Goal: Find specific page/section: Find specific page/section

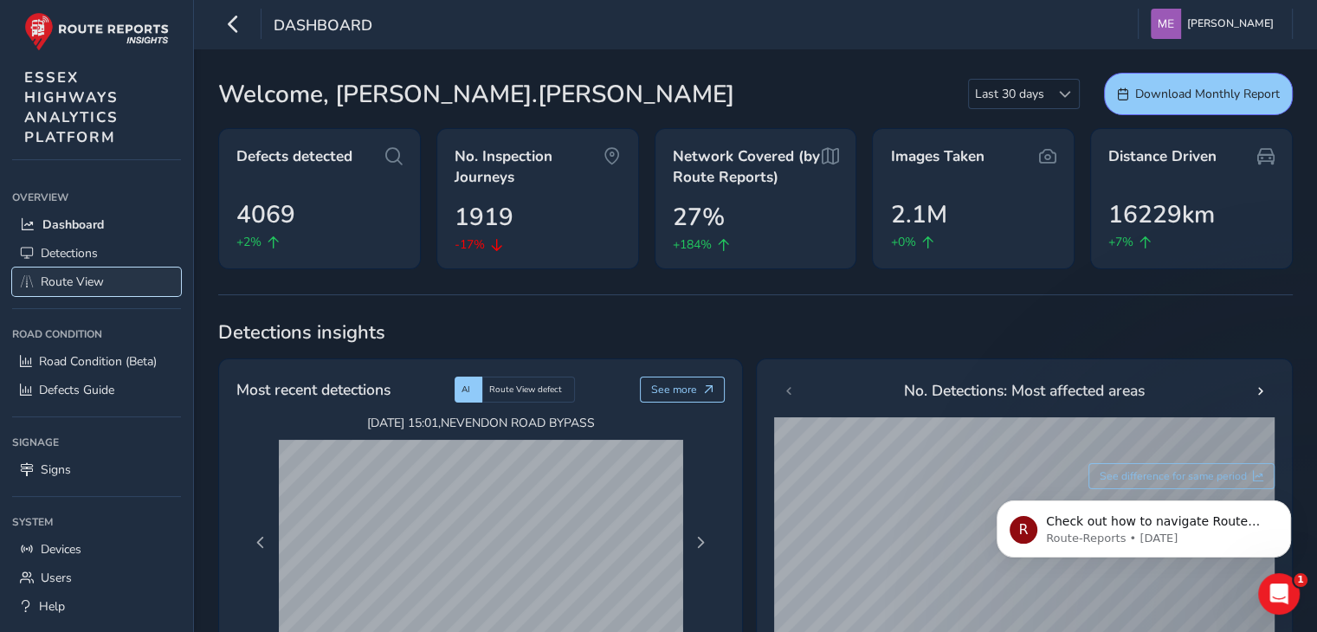
click at [58, 281] on span "Route View" at bounding box center [72, 282] width 63 height 16
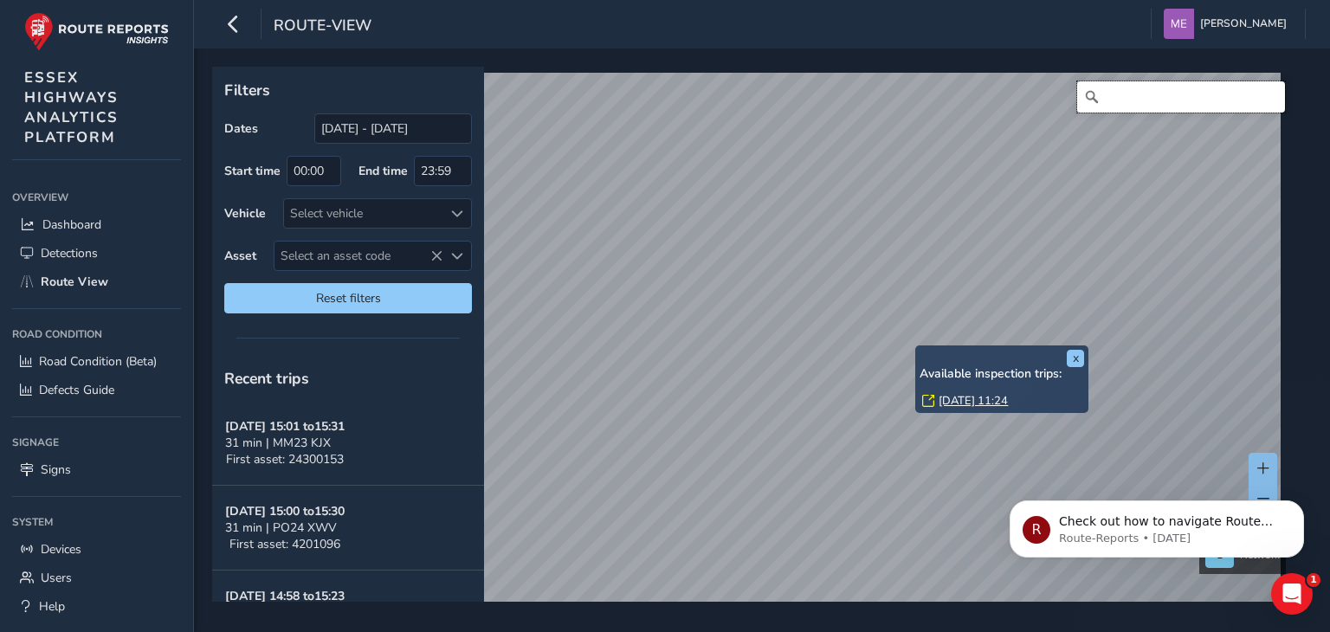
drag, startPoint x: 1150, startPoint y: 100, endPoint x: 1119, endPoint y: 112, distance: 33.1
click at [1146, 104] on input "Search" at bounding box center [1181, 96] width 208 height 31
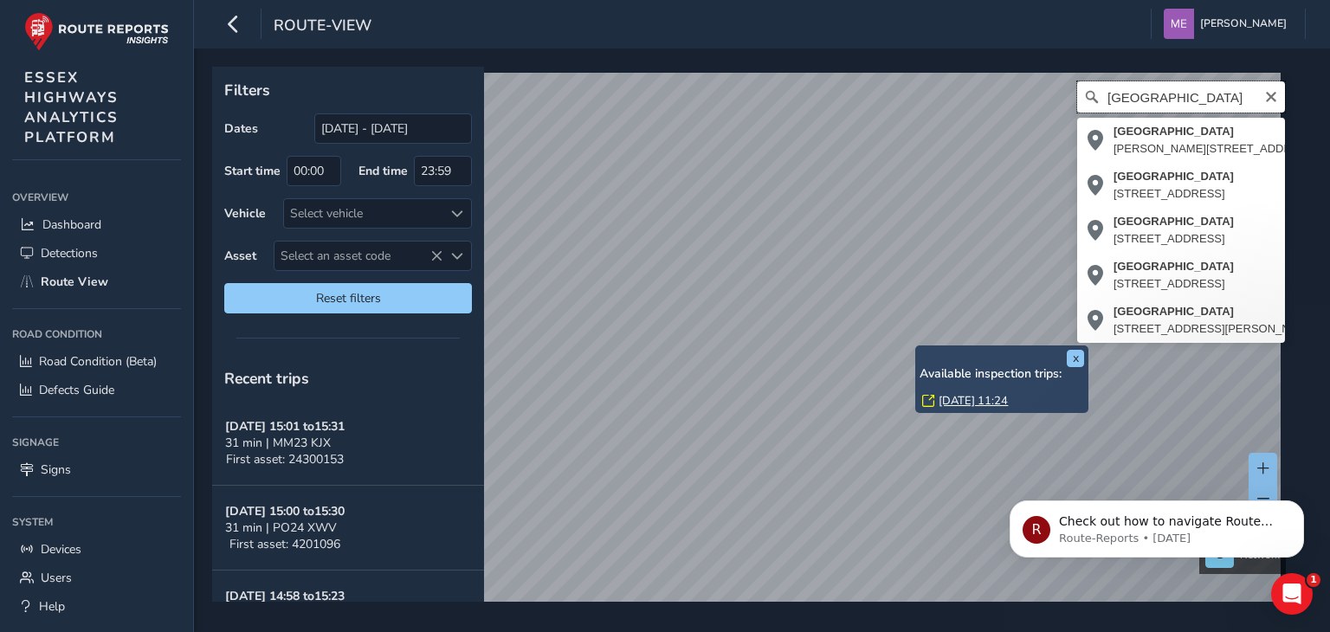
type input "[GEOGRAPHIC_DATA]"
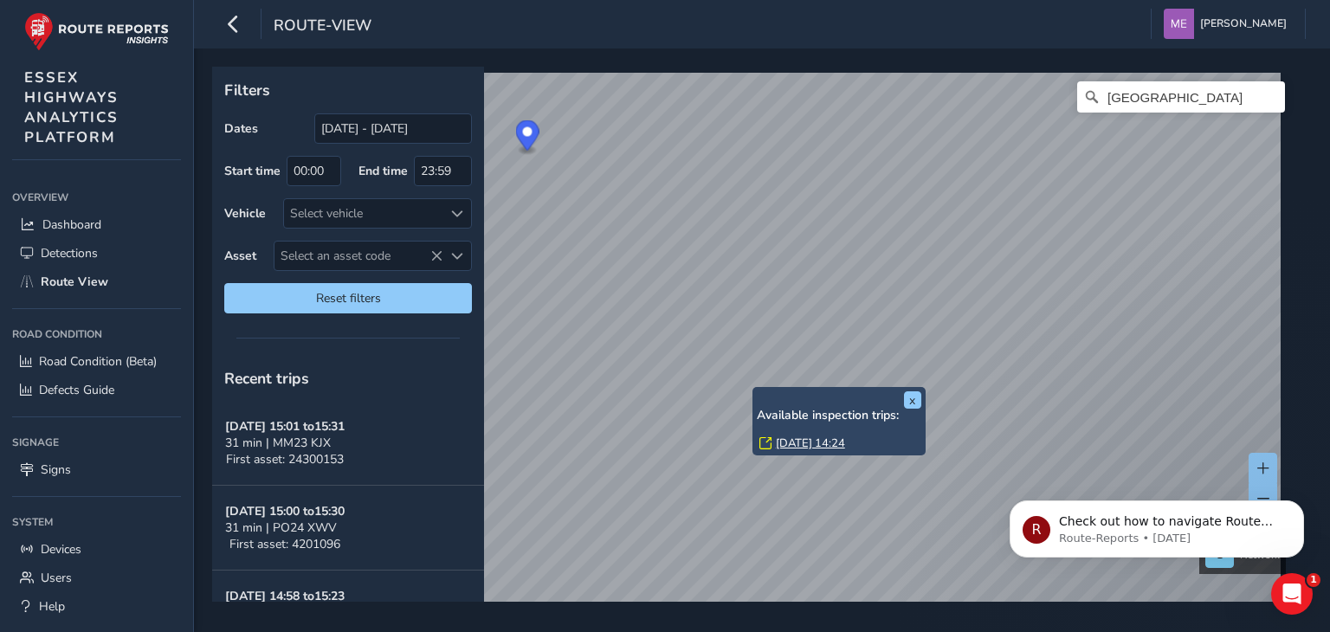
drag, startPoint x: 755, startPoint y: 391, endPoint x: 792, endPoint y: 432, distance: 54.6
click at [755, 391] on div "x Available inspection trips: [DATE] 14:24" at bounding box center [839, 421] width 173 height 68
click at [805, 444] on link "[DATE] 14:24" at bounding box center [810, 444] width 69 height 16
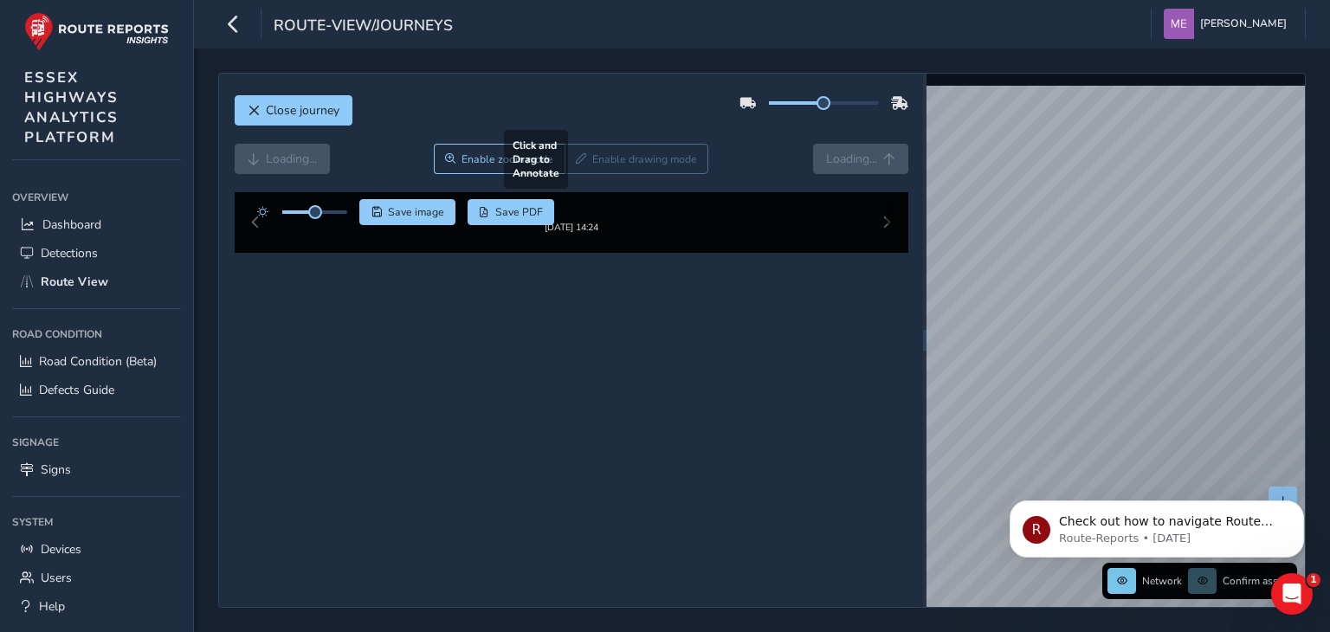
scroll to position [63, 0]
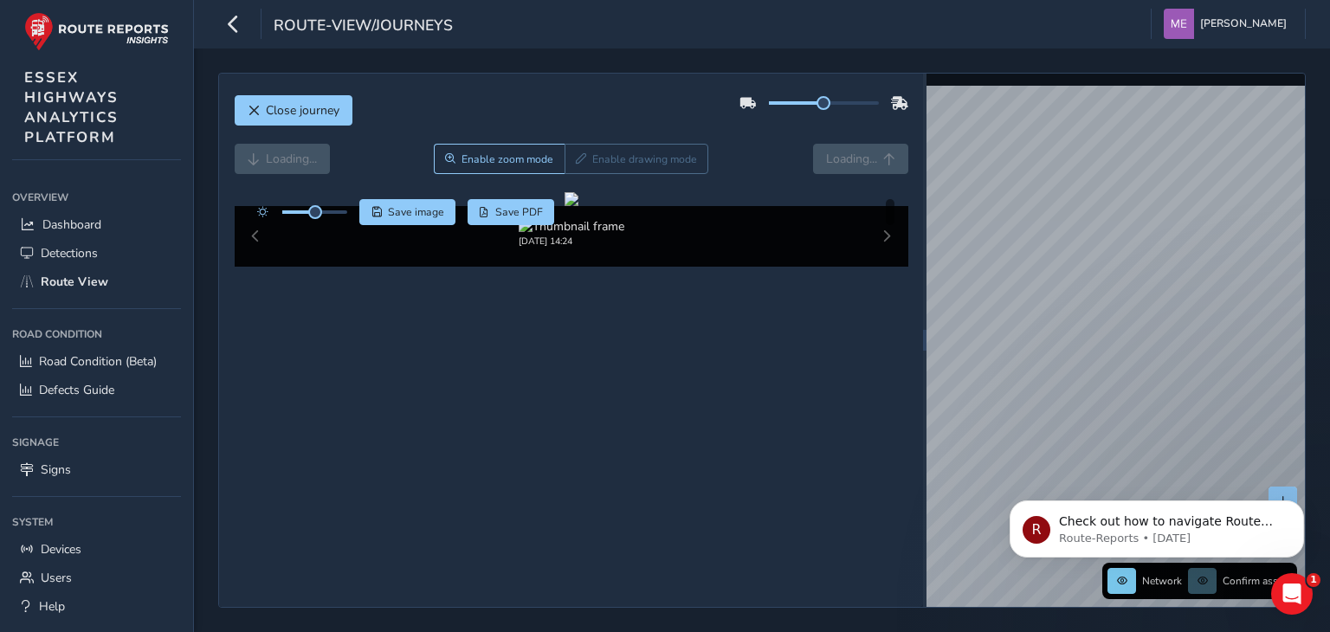
click at [873, 267] on div "[DATE] 14:24" at bounding box center [572, 236] width 674 height 61
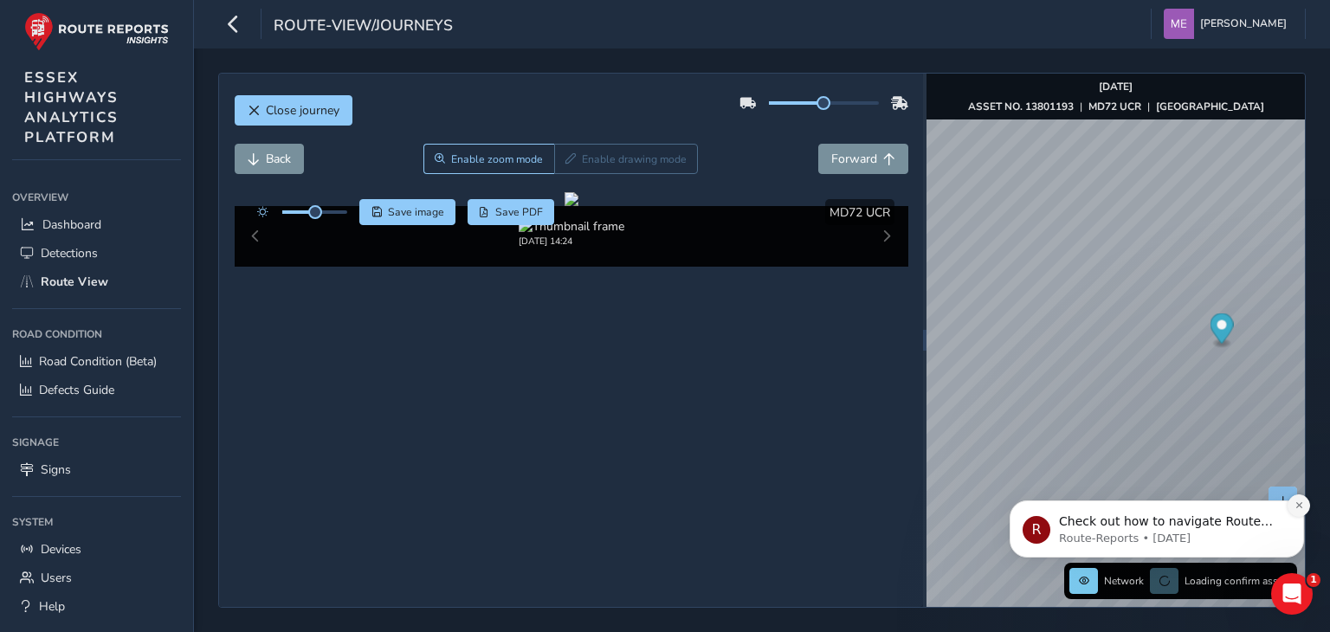
click at [1299, 512] on button "Dismiss notification" at bounding box center [1299, 505] width 23 height 23
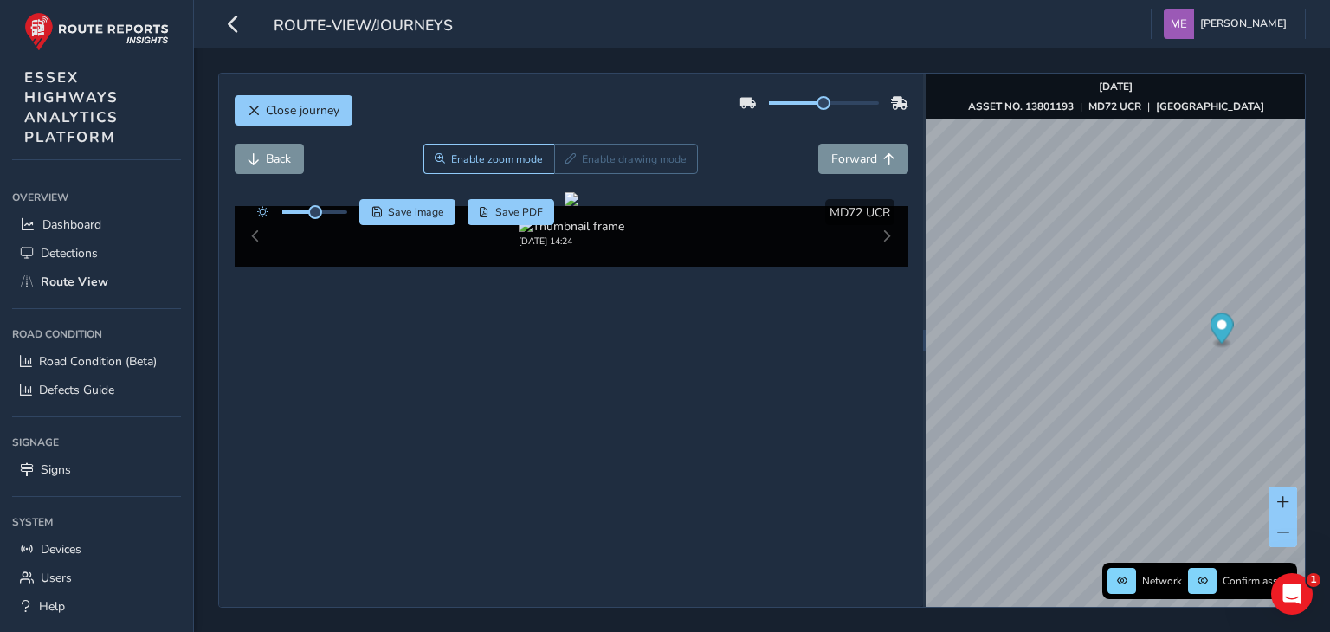
click at [876, 267] on div "[DATE] 14:24" at bounding box center [572, 236] width 674 height 61
click at [871, 144] on button "Forward" at bounding box center [863, 159] width 90 height 30
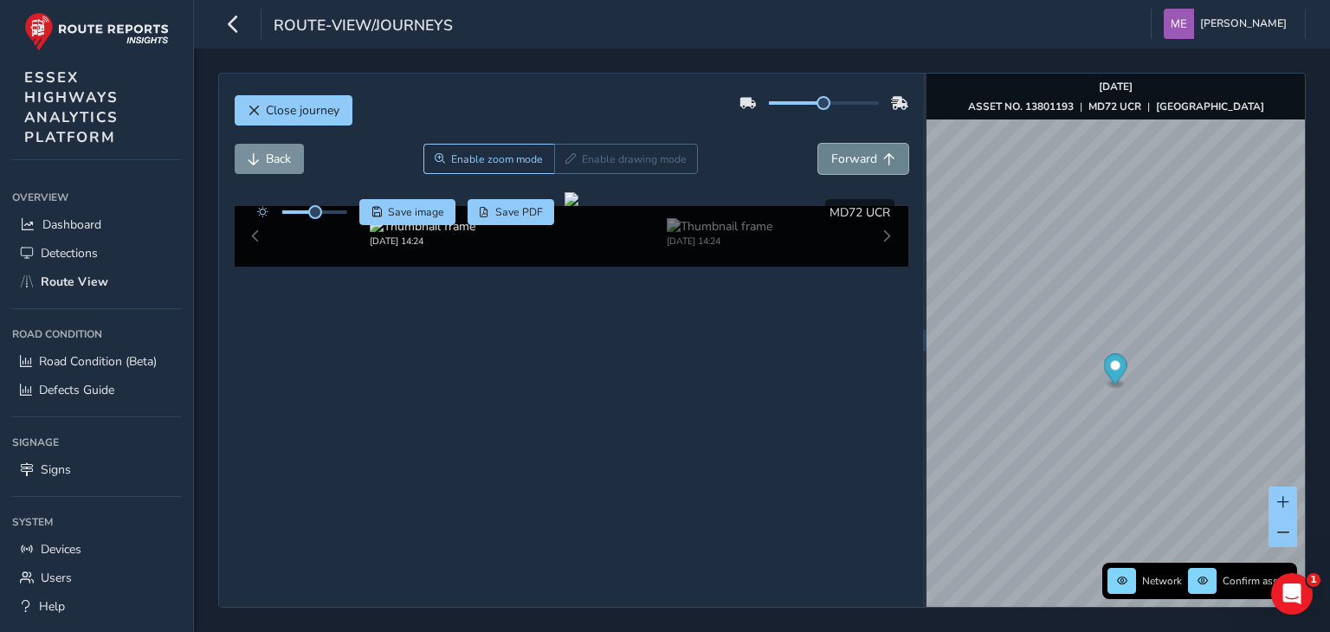
click at [871, 144] on button "Forward" at bounding box center [863, 159] width 90 height 30
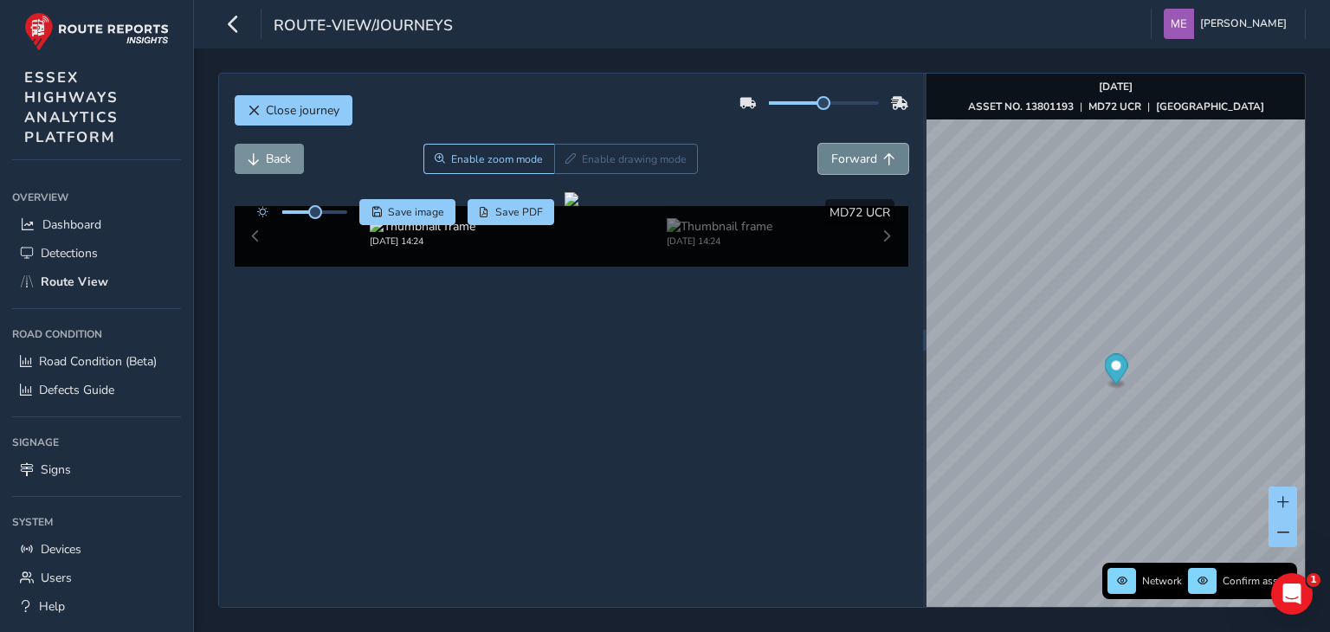
click at [871, 144] on button "Forward" at bounding box center [863, 159] width 90 height 30
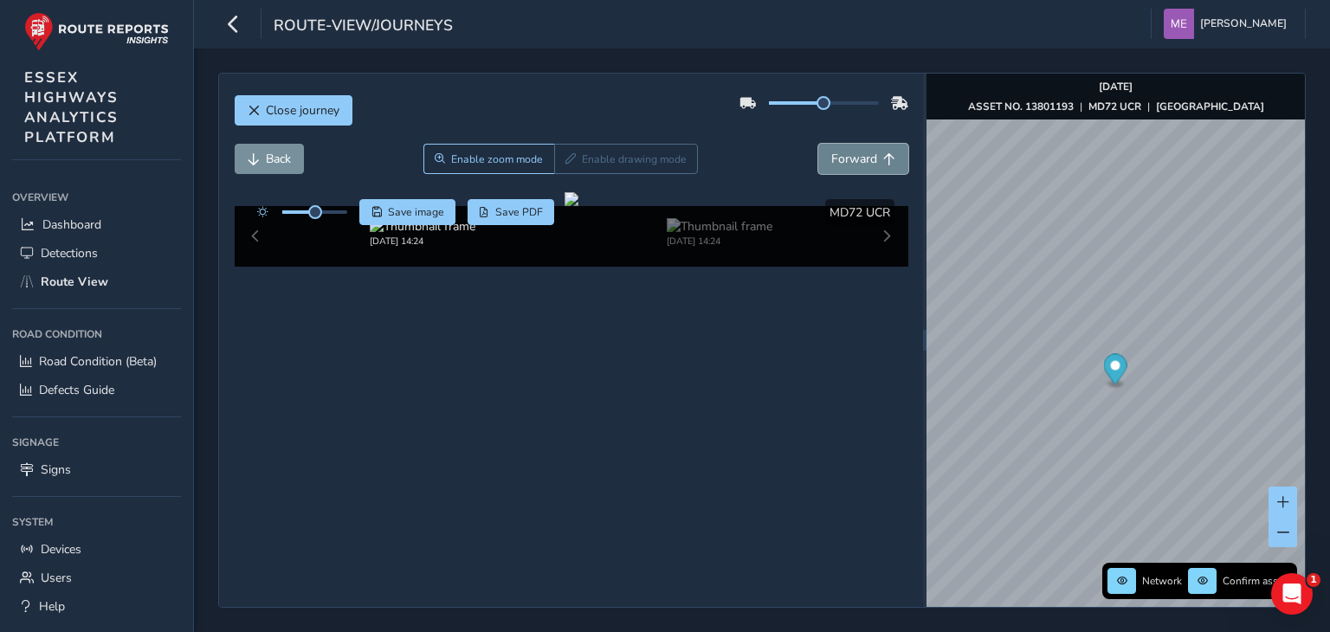
click at [871, 144] on button "Forward" at bounding box center [863, 159] width 90 height 30
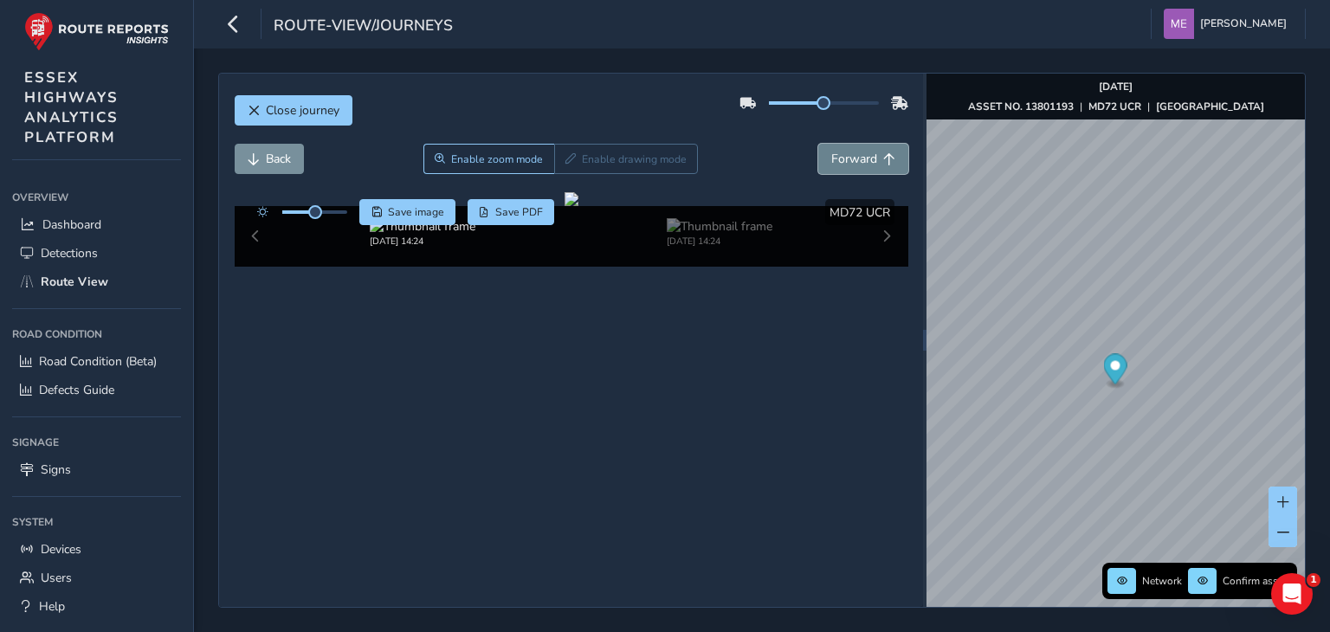
click at [871, 144] on button "Forward" at bounding box center [863, 159] width 90 height 30
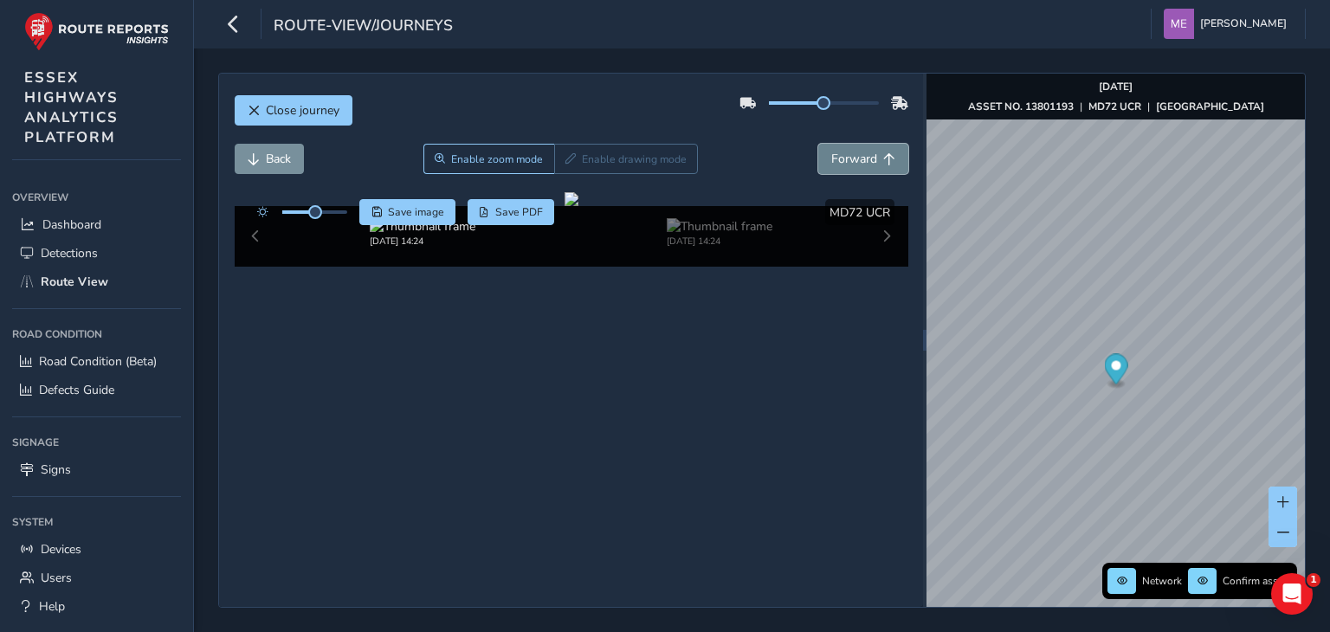
click at [871, 144] on button "Forward" at bounding box center [863, 159] width 90 height 30
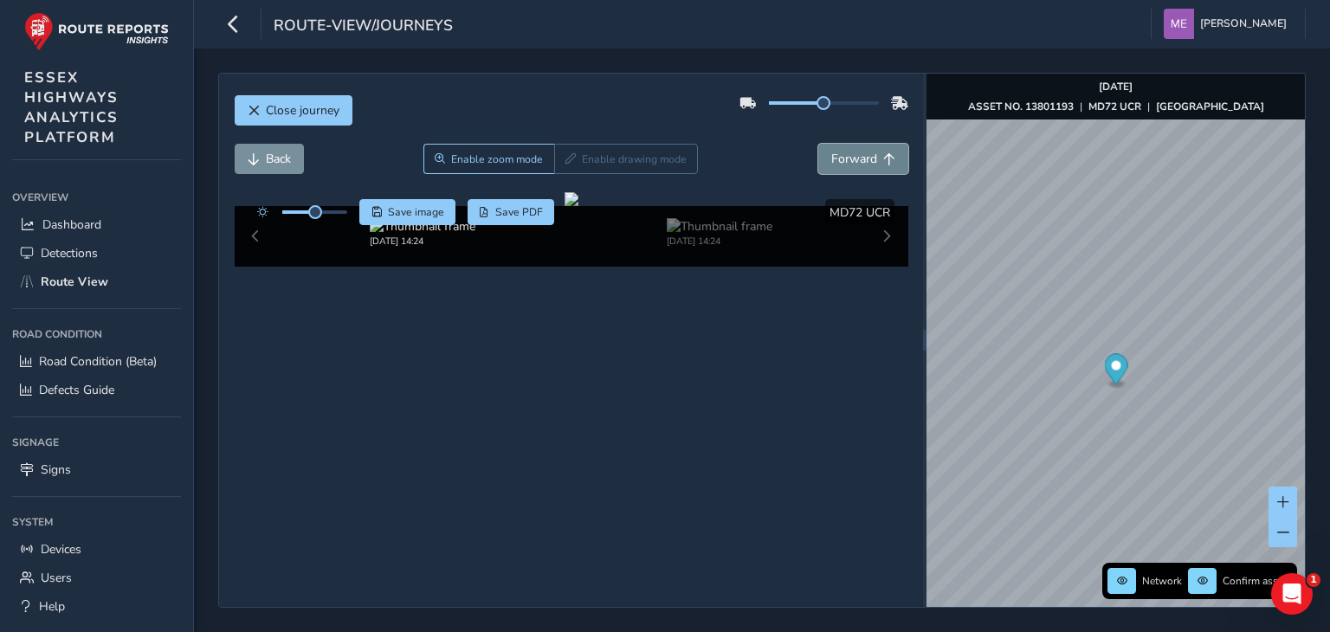
click at [871, 144] on button "Forward" at bounding box center [863, 159] width 90 height 30
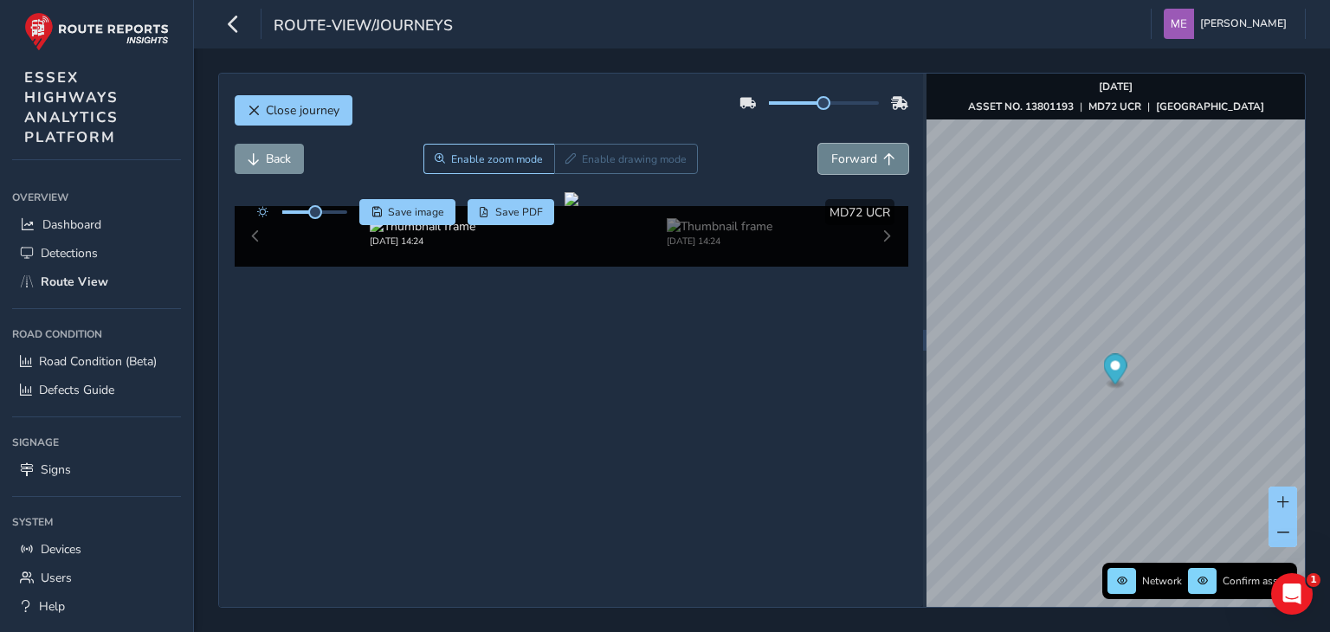
click at [871, 144] on button "Forward" at bounding box center [863, 159] width 90 height 30
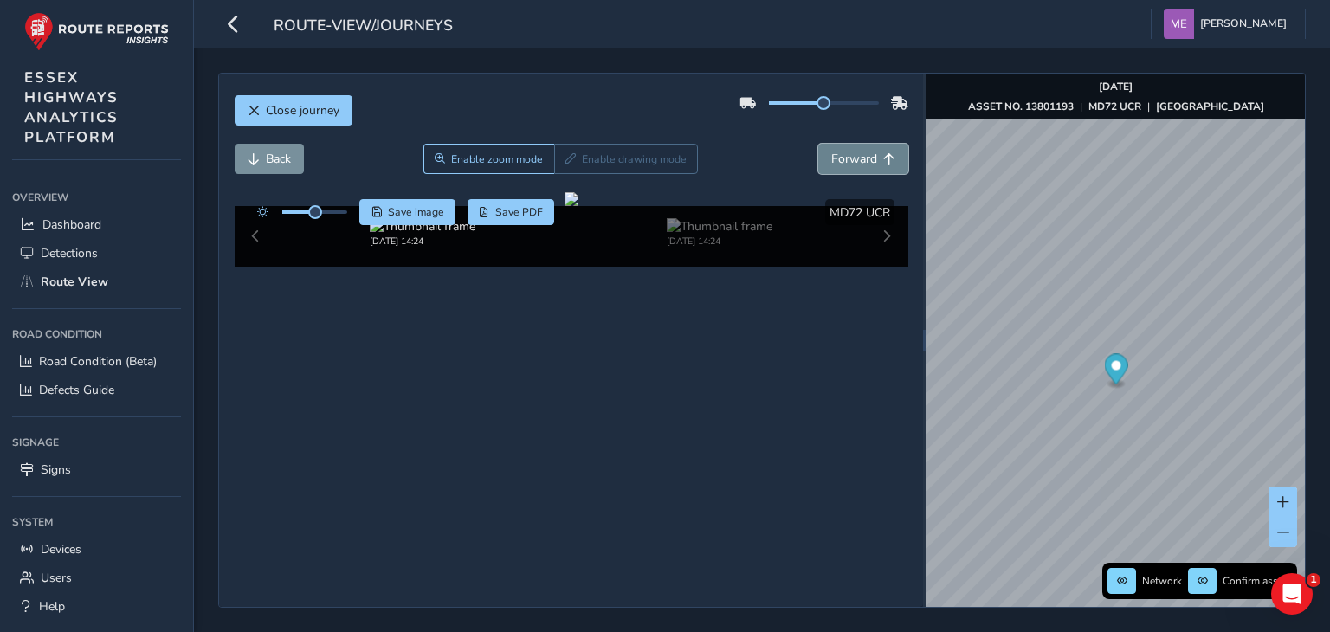
click at [871, 144] on button "Forward" at bounding box center [863, 159] width 90 height 30
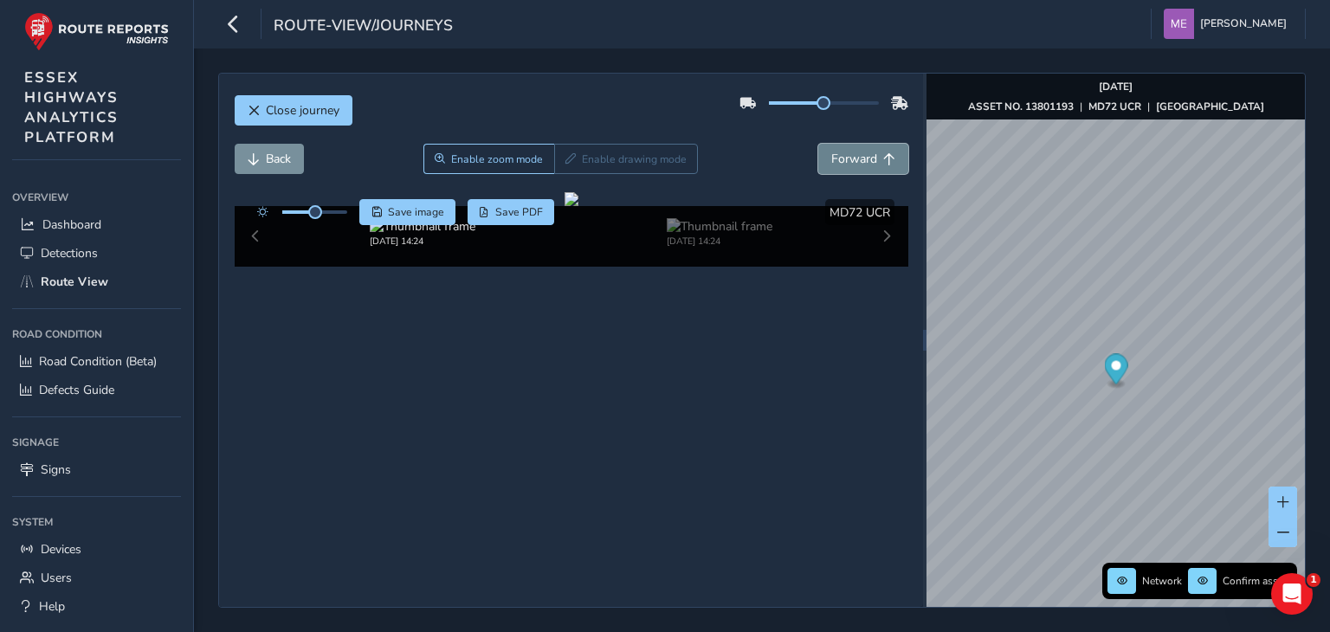
click at [871, 144] on button "Forward" at bounding box center [863, 159] width 90 height 30
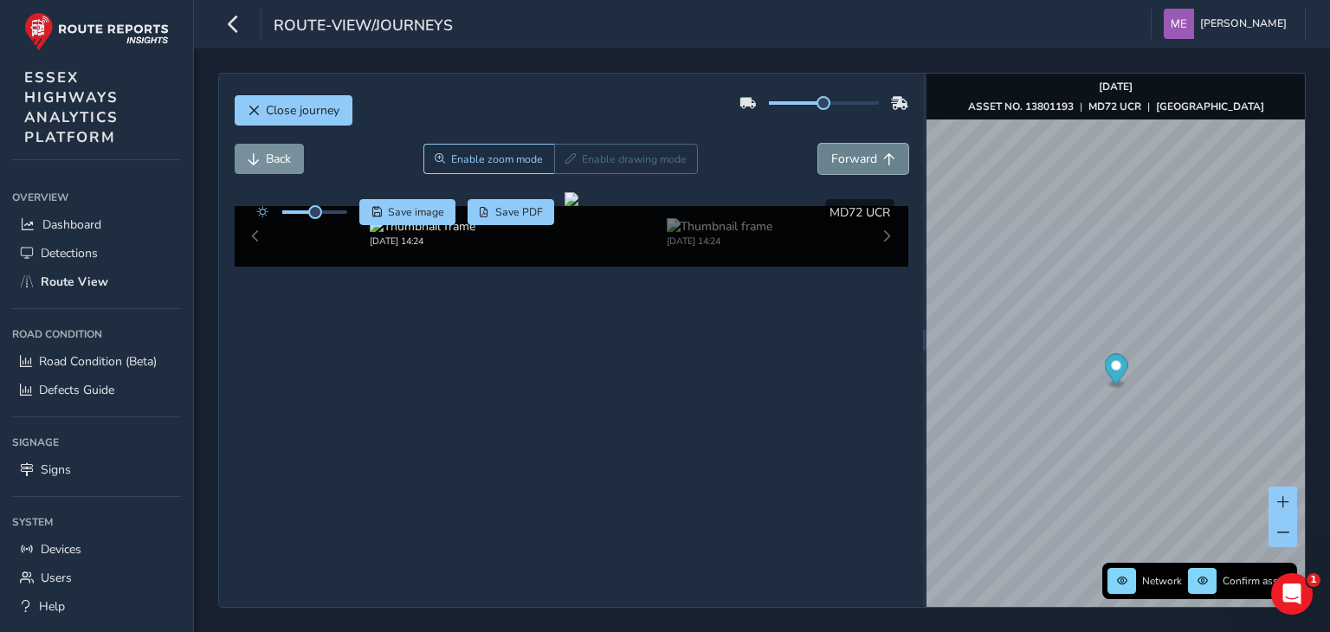
click at [871, 144] on button "Forward" at bounding box center [863, 159] width 90 height 30
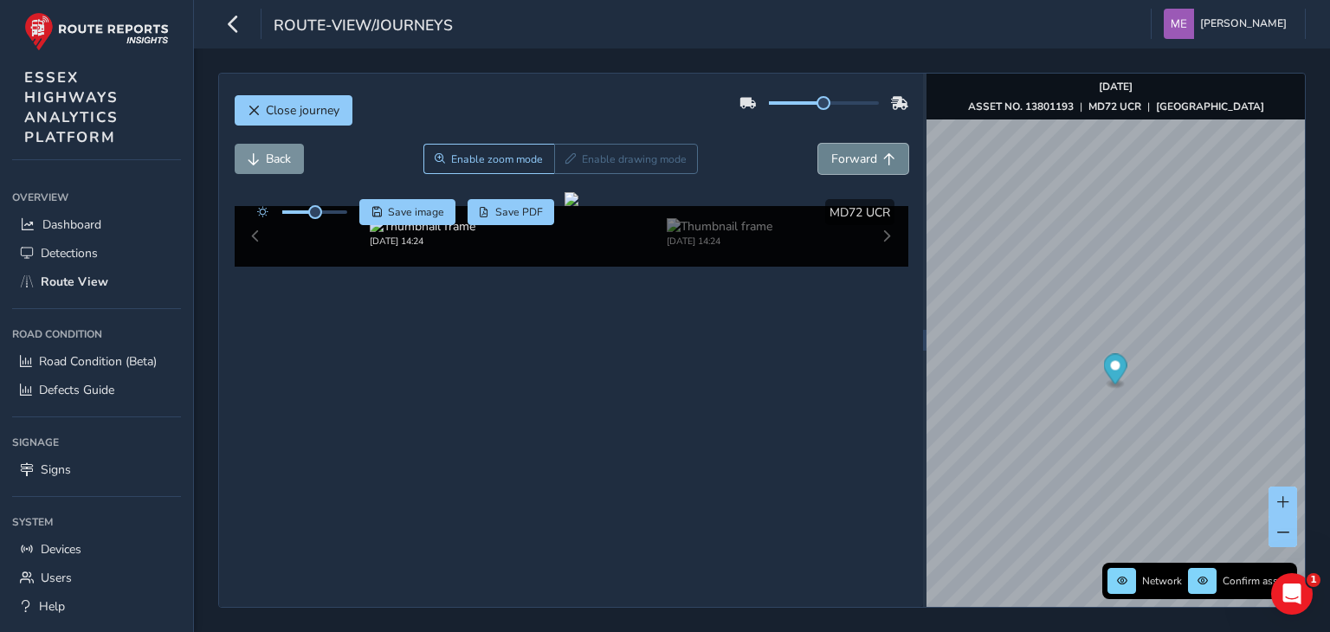
click at [871, 144] on button "Forward" at bounding box center [863, 159] width 90 height 30
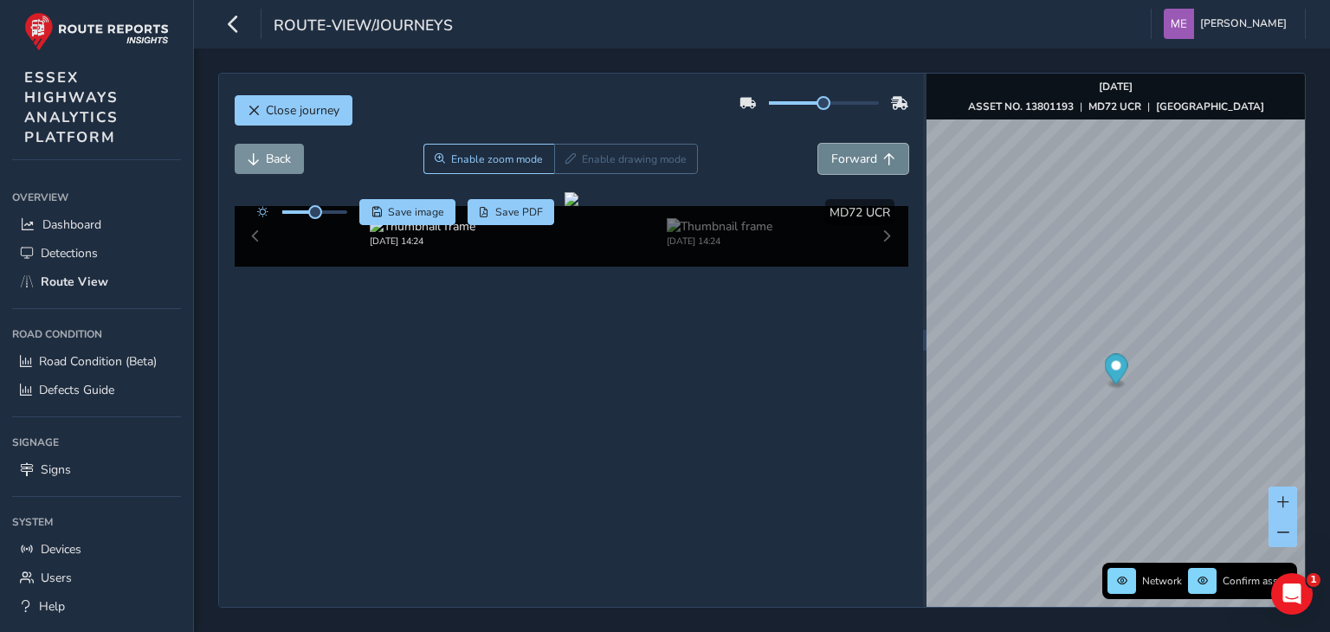
click at [871, 144] on button "Forward" at bounding box center [863, 159] width 90 height 30
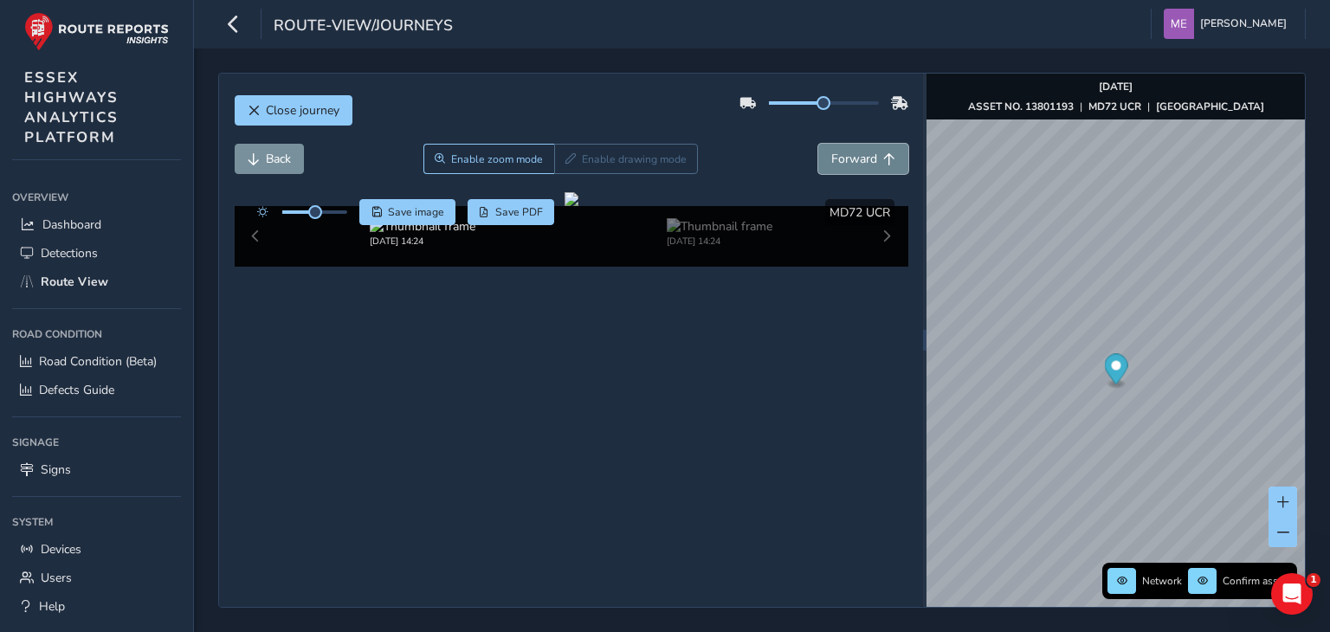
click at [871, 144] on button "Forward" at bounding box center [863, 159] width 90 height 30
click at [870, 144] on button "Forward" at bounding box center [863, 159] width 90 height 30
click at [883, 153] on span "Forward" at bounding box center [889, 159] width 12 height 12
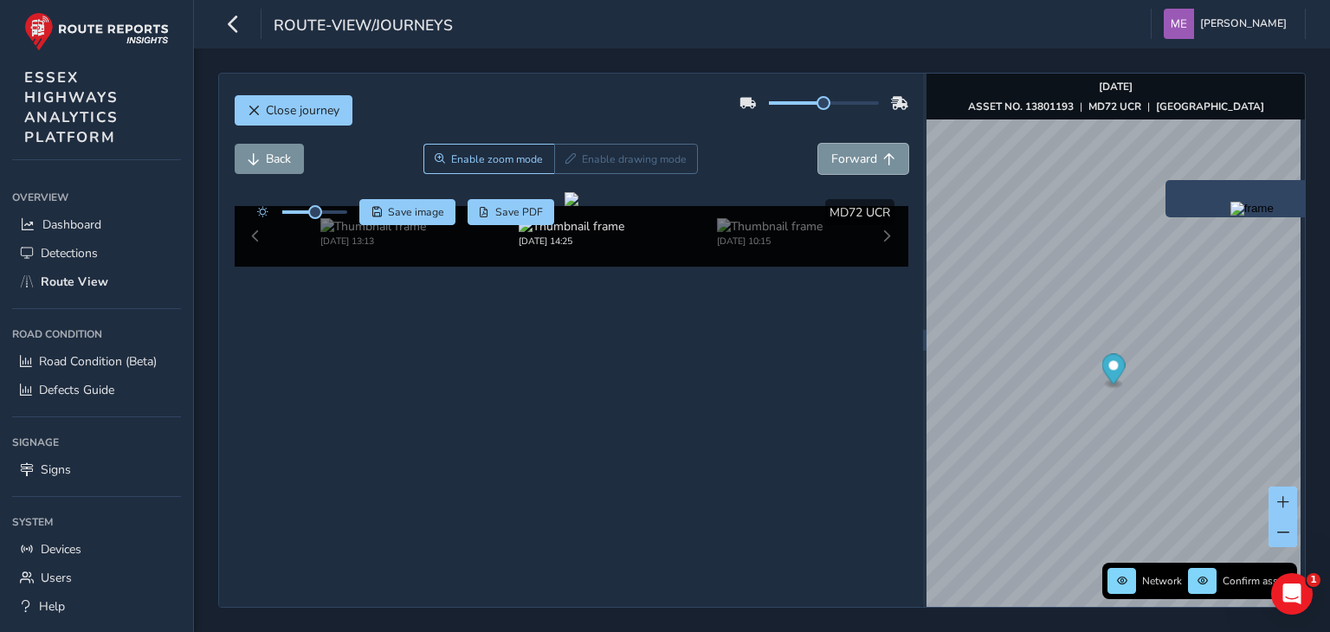
scroll to position [59, 0]
click at [1167, 181] on div "x" at bounding box center [1252, 198] width 173 height 37
click at [1167, 184] on div "x" at bounding box center [1252, 198] width 173 height 37
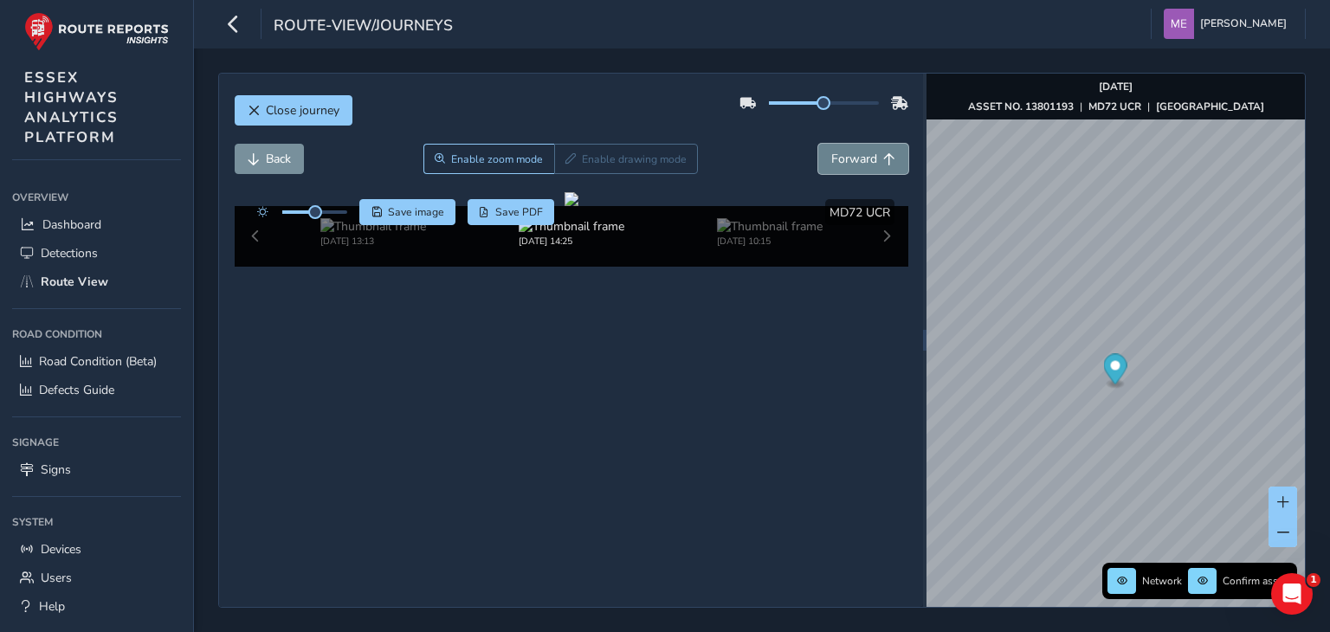
click at [848, 151] on span "Forward" at bounding box center [854, 159] width 46 height 16
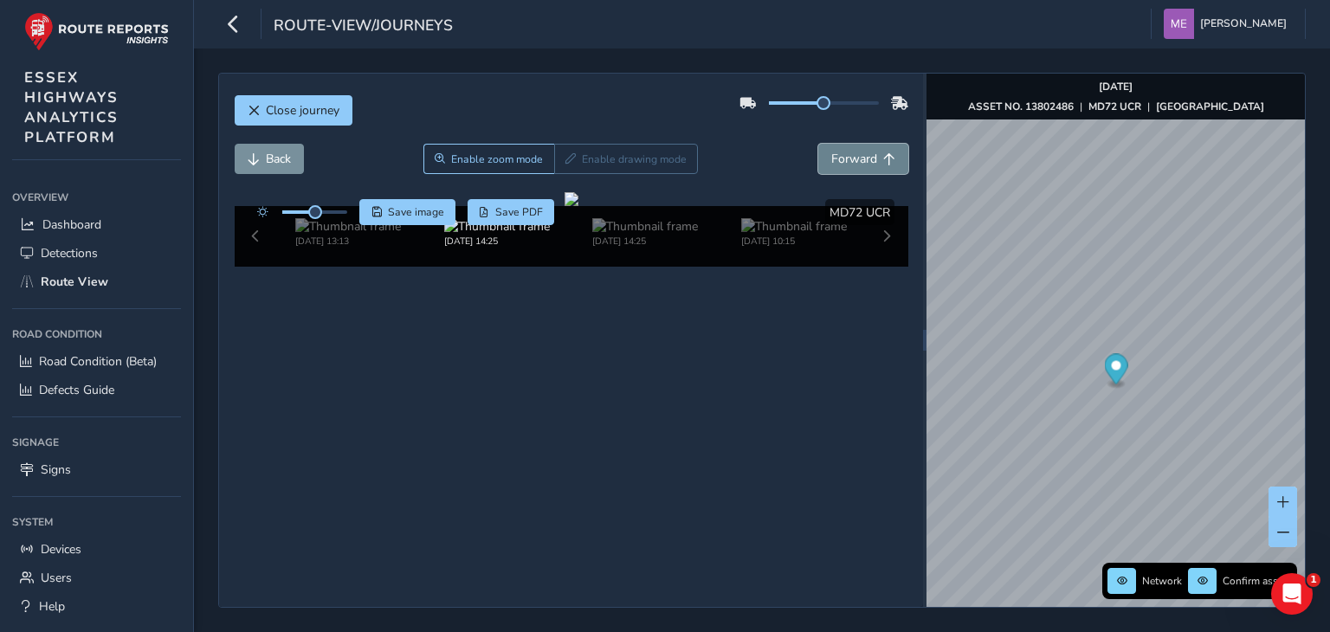
click at [848, 151] on span "Forward" at bounding box center [854, 159] width 46 height 16
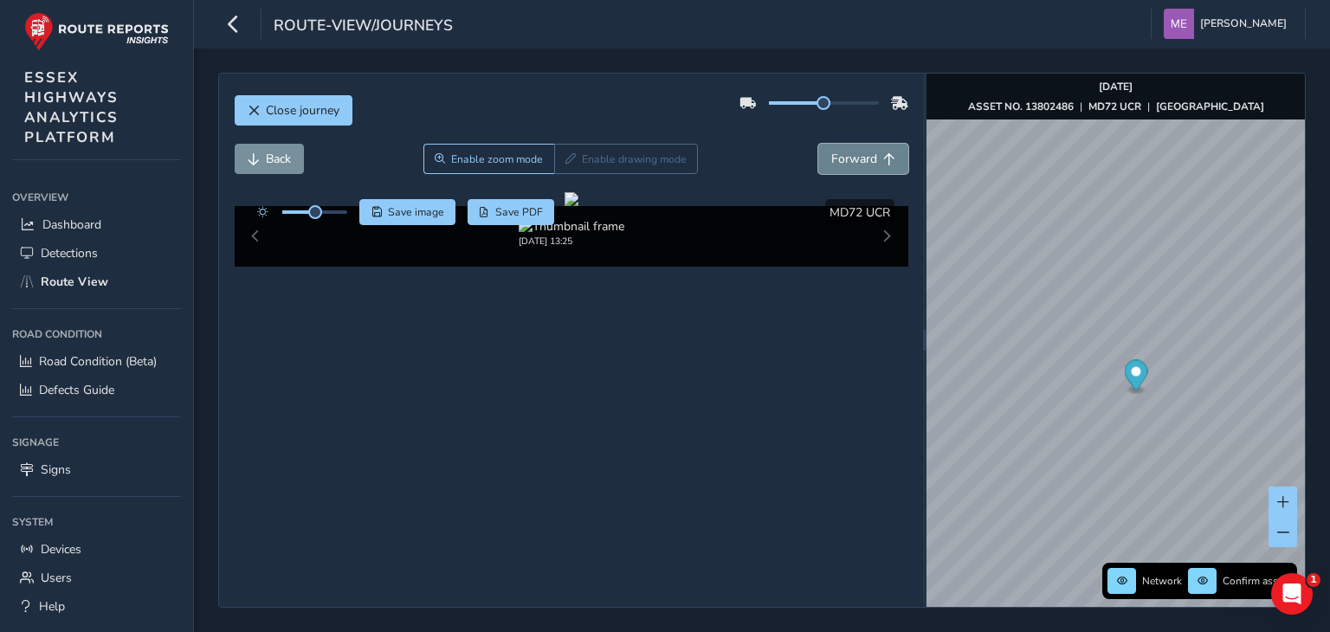
click at [883, 153] on span "Forward" at bounding box center [889, 159] width 12 height 12
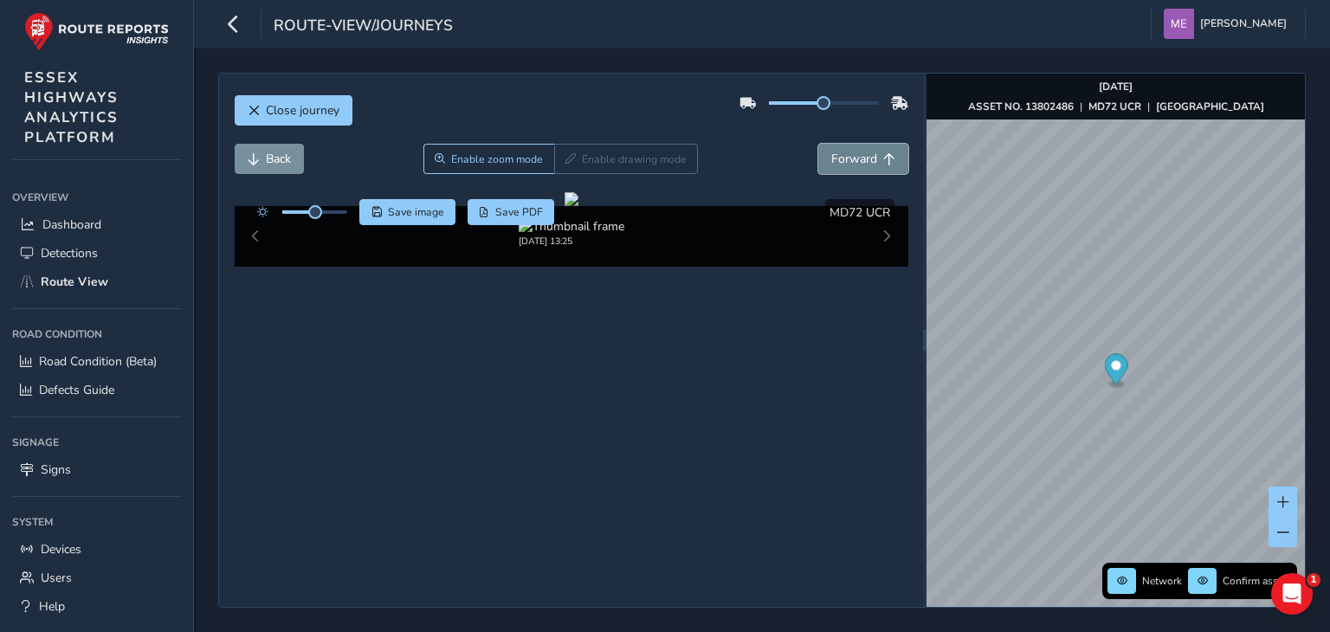
click at [883, 153] on span "Forward" at bounding box center [889, 159] width 12 height 12
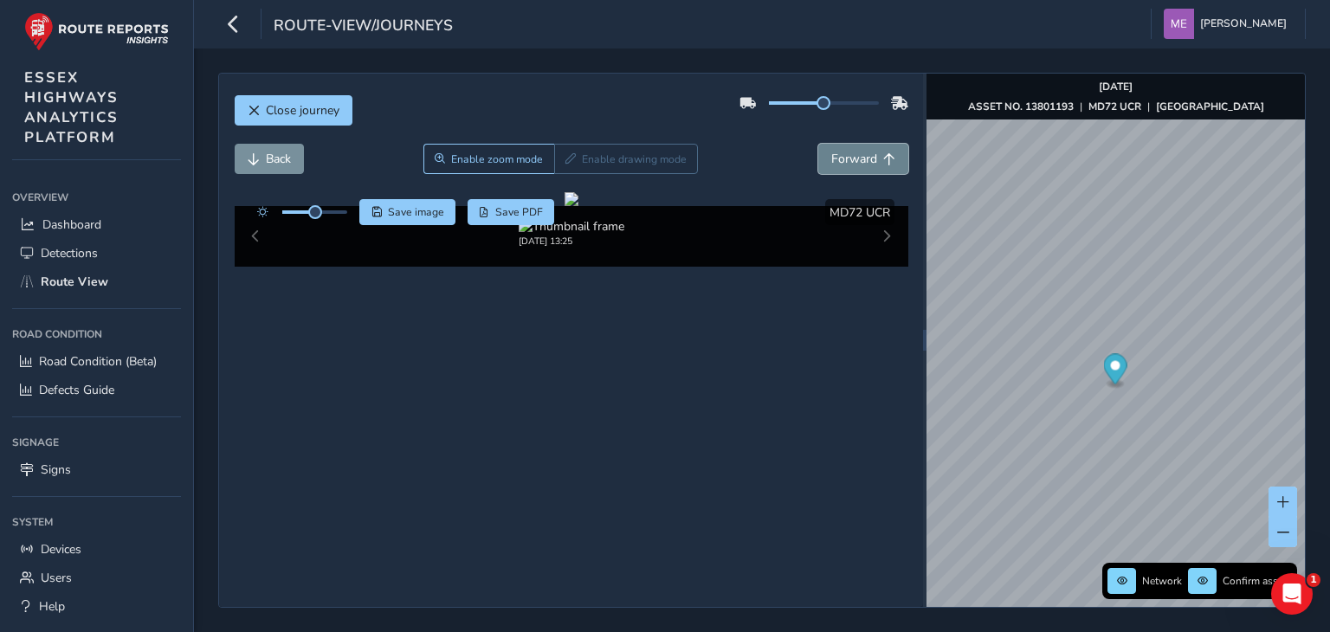
click at [883, 153] on span "Forward" at bounding box center [889, 159] width 12 height 12
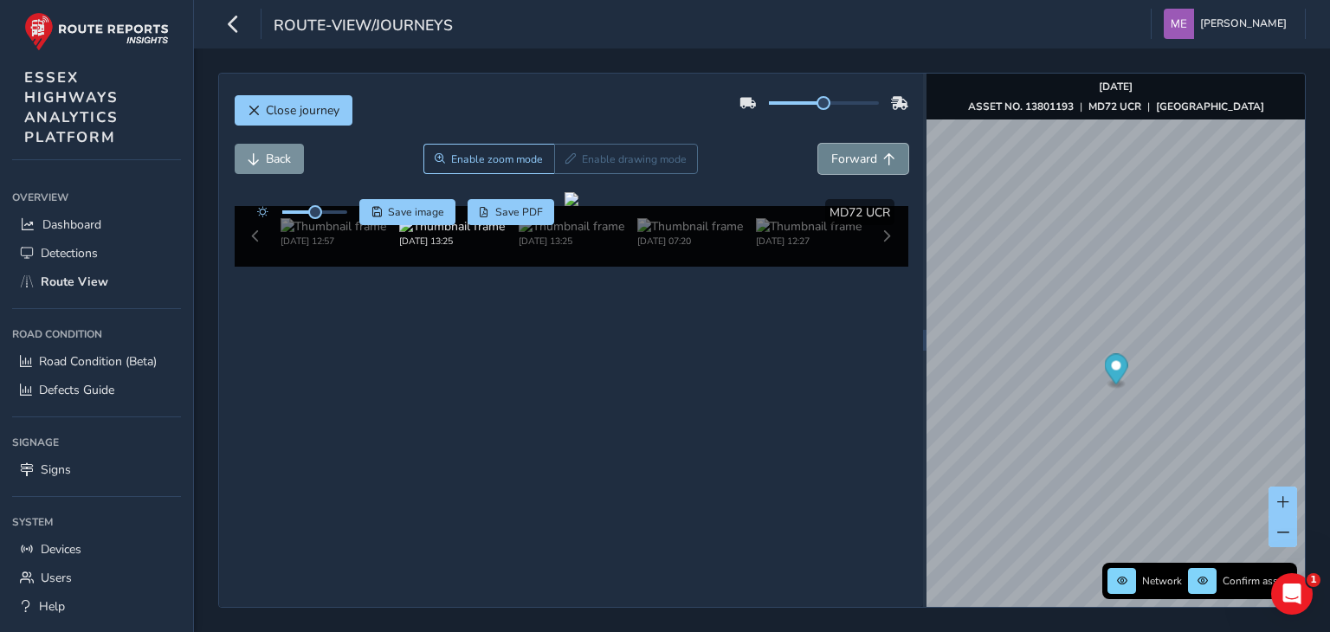
click at [883, 153] on span "Forward" at bounding box center [889, 159] width 12 height 12
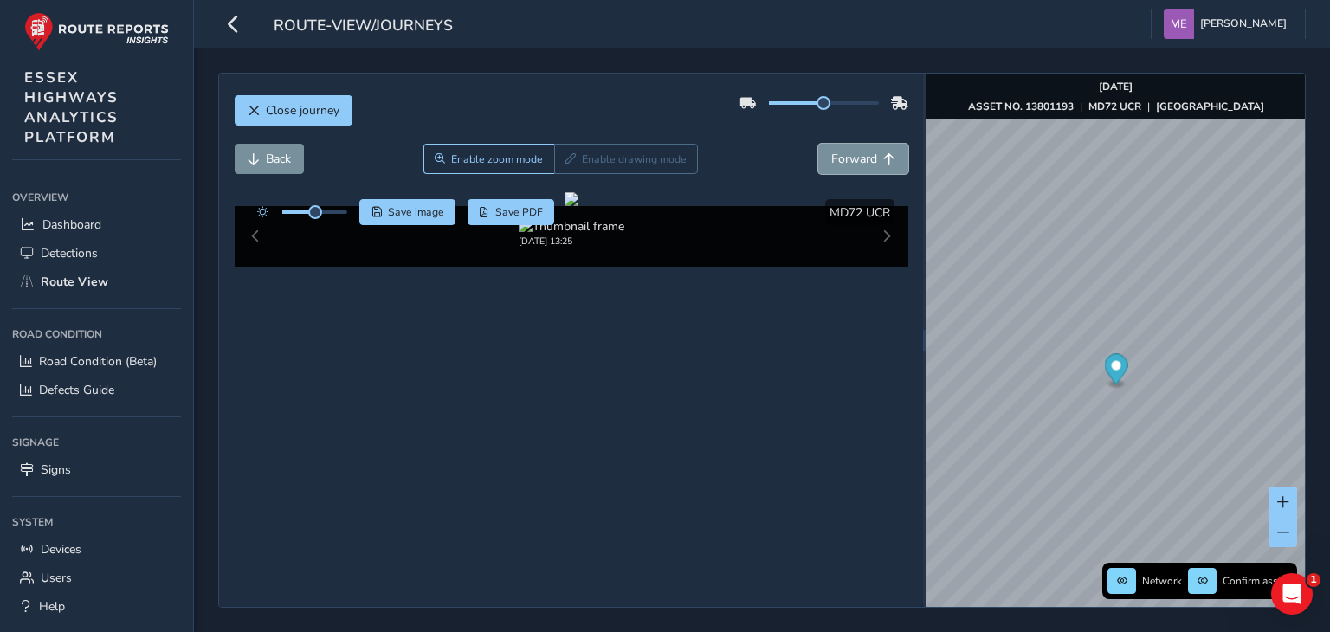
scroll to position [59, 0]
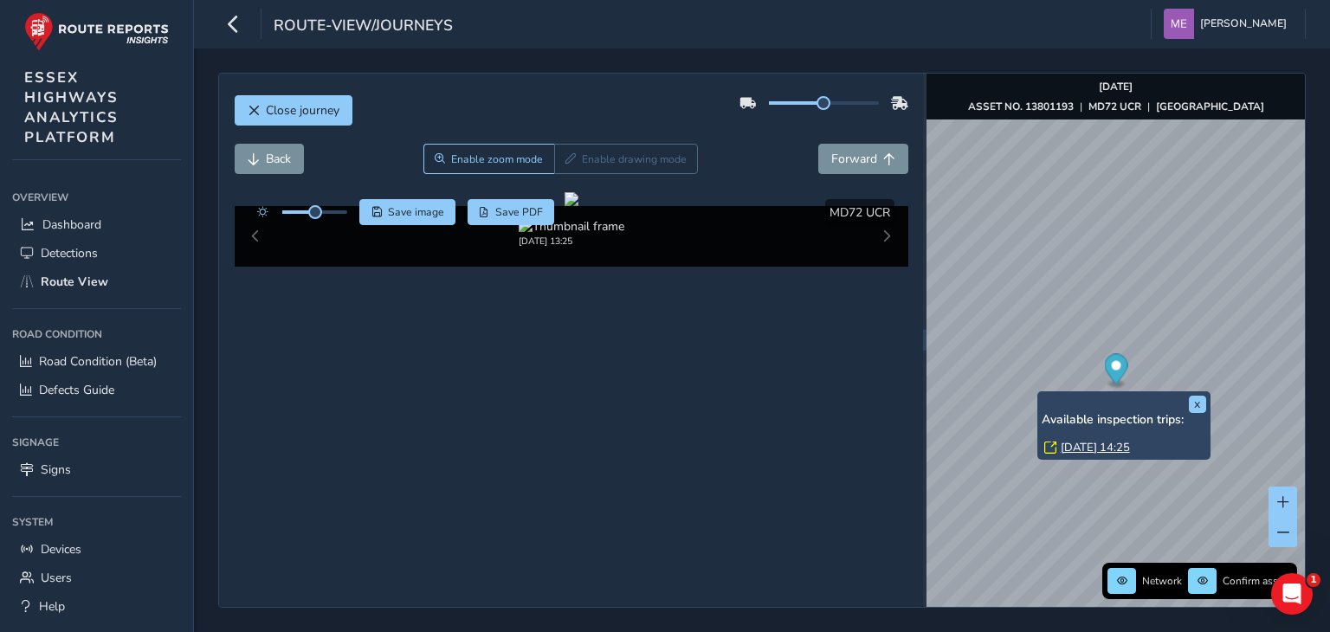
click at [1039, 391] on div "x Available inspection trips: [DATE] 14:25" at bounding box center [1123, 425] width 173 height 68
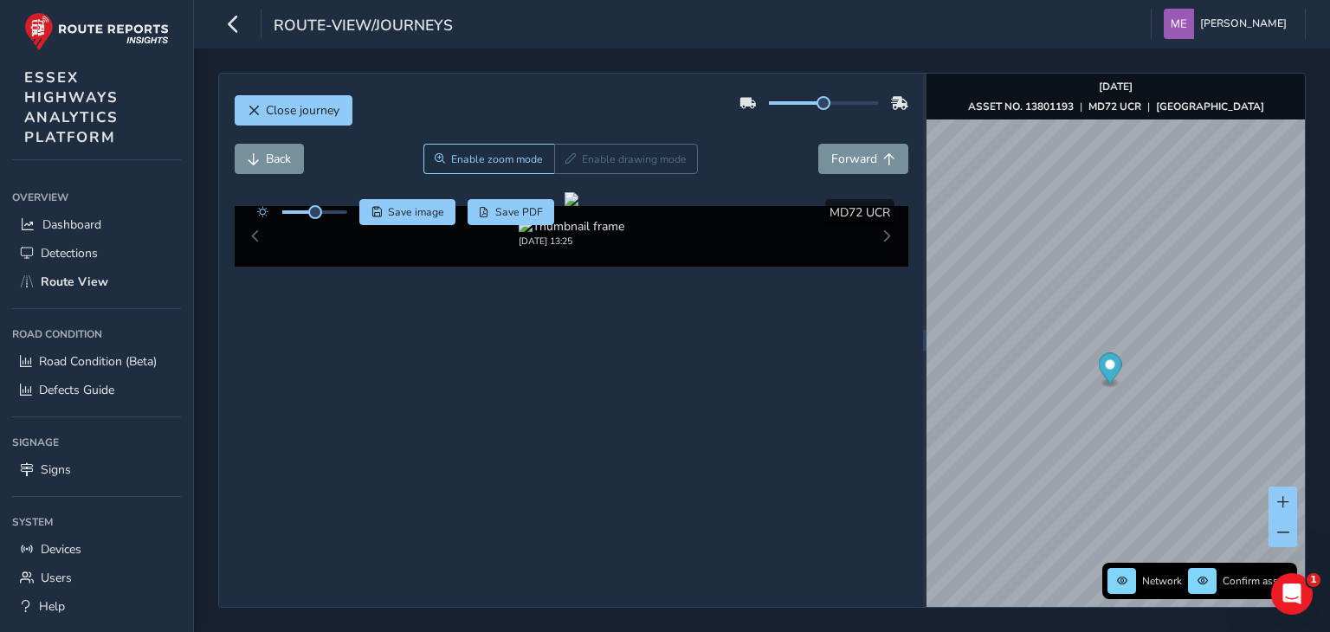
scroll to position [63, 0]
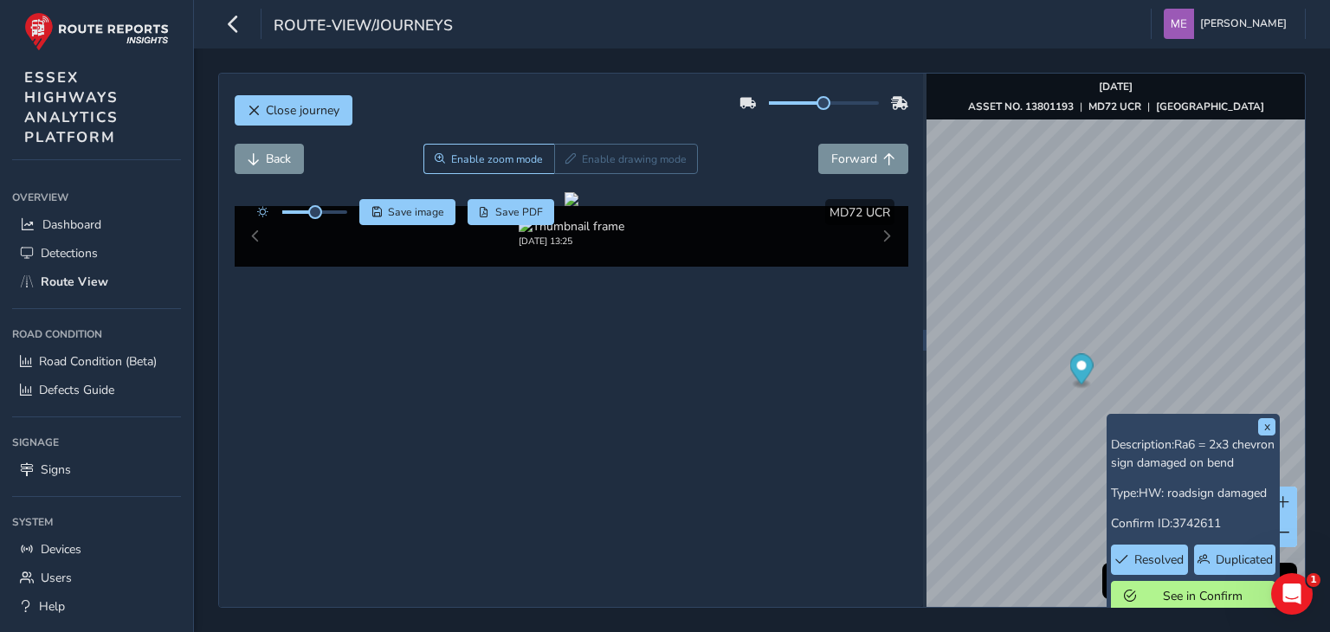
scroll to position [59, 0]
